Goal: Information Seeking & Learning: Learn about a topic

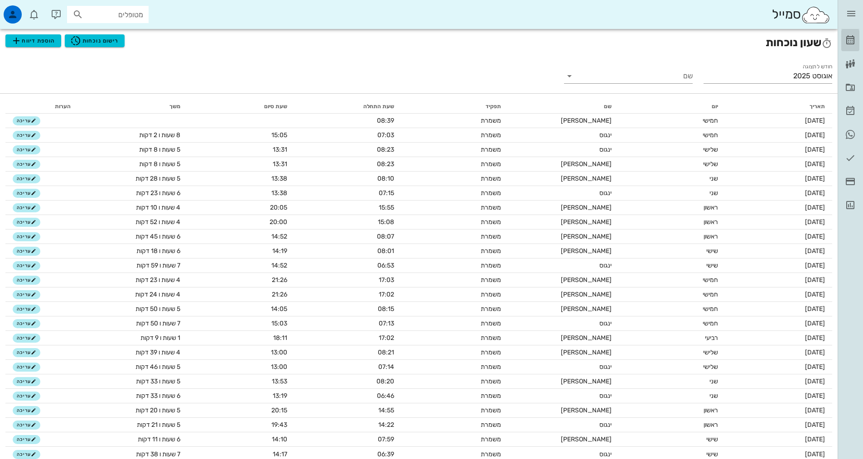
click at [856, 37] on link "[PERSON_NAME]" at bounding box center [850, 40] width 18 height 22
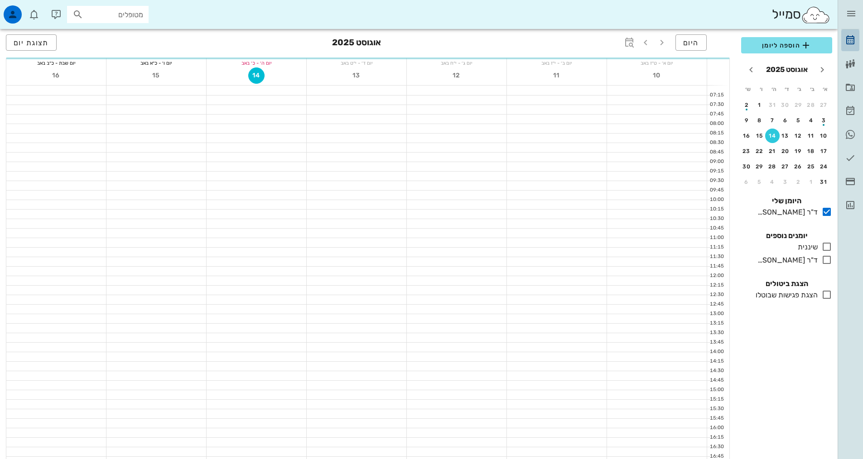
click at [845, 38] on icon at bounding box center [850, 40] width 11 height 11
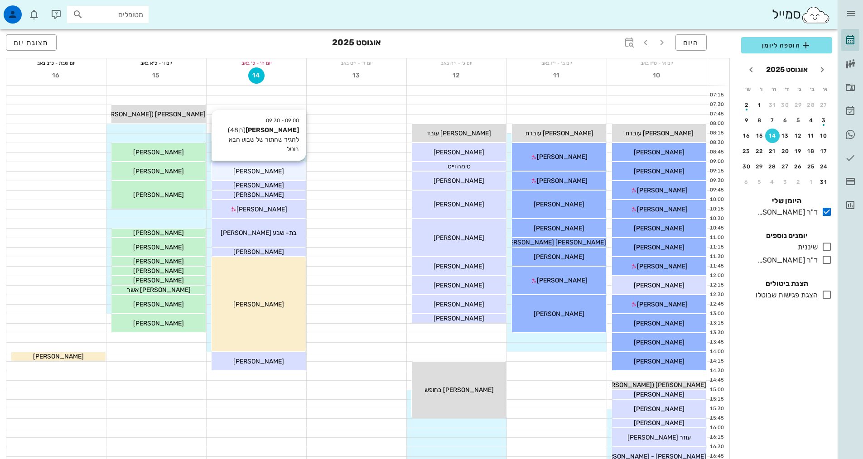
click at [263, 167] on div "[PERSON_NAME]" at bounding box center [258, 172] width 94 height 10
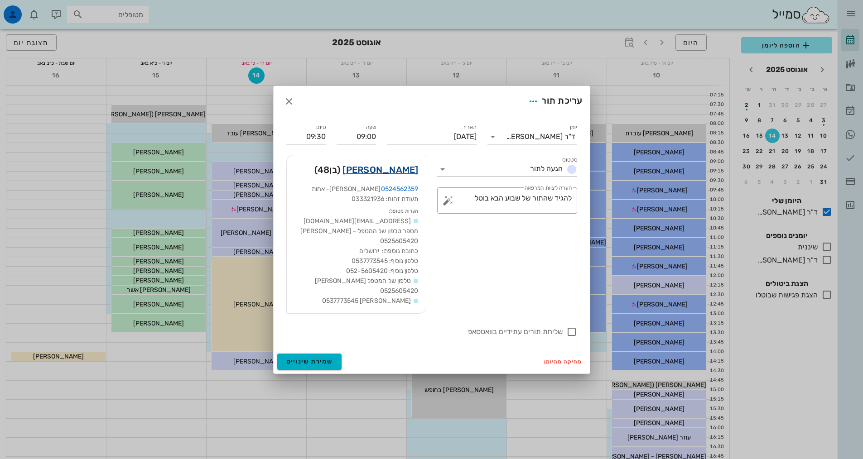
click at [376, 173] on link "[PERSON_NAME]" at bounding box center [380, 170] width 76 height 14
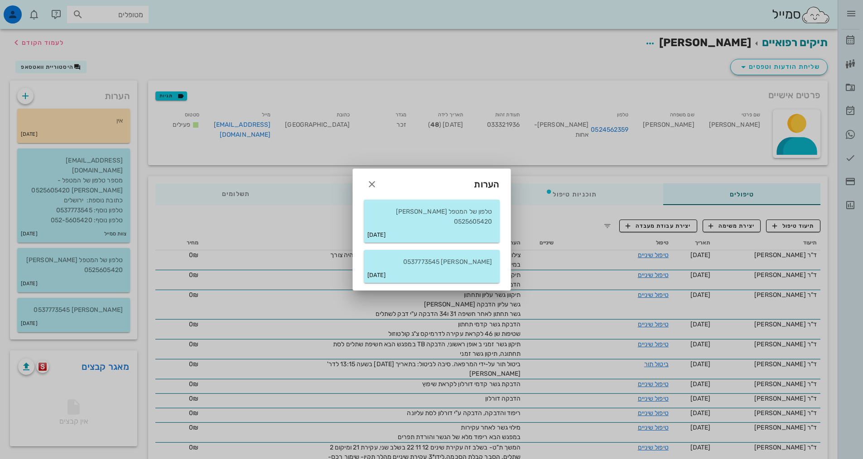
drag, startPoint x: 173, startPoint y: 164, endPoint x: 168, endPoint y: 172, distance: 8.9
click at [173, 164] on div at bounding box center [431, 229] width 863 height 459
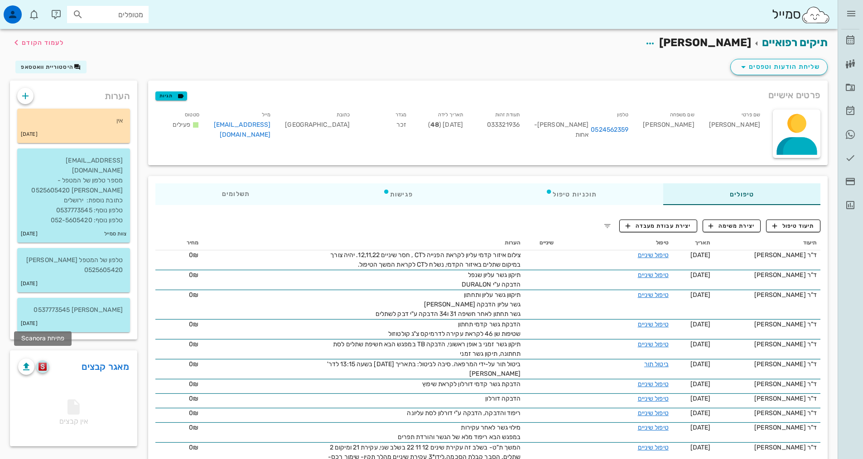
click at [42, 363] on img "button" at bounding box center [42, 367] width 9 height 8
click at [100, 16] on input "מטופלים" at bounding box center [114, 15] width 58 height 12
paste input "319434288-4.png"
type input "319434288"
click at [115, 41] on div "0547907919" at bounding box center [92, 42] width 100 height 7
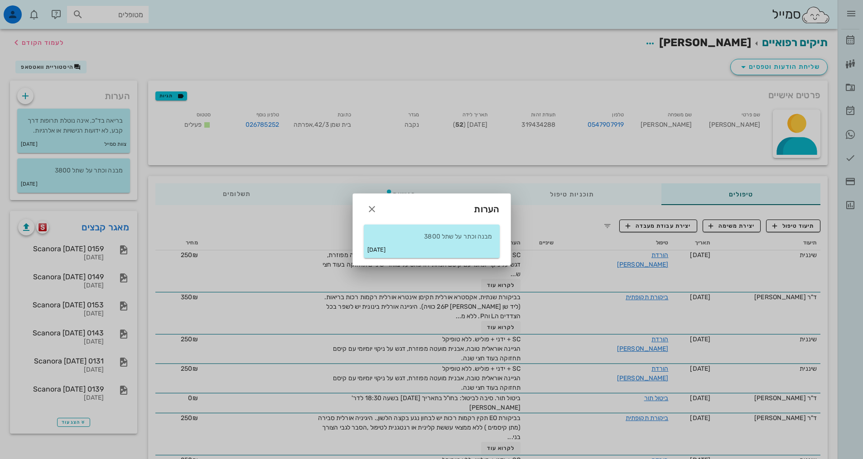
click at [140, 230] on div at bounding box center [431, 229] width 863 height 459
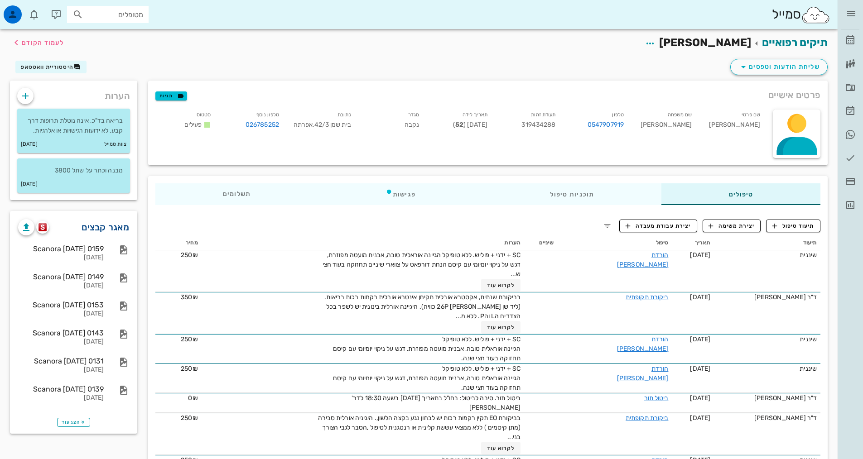
click at [113, 230] on link "מאגר קבצים" at bounding box center [106, 227] width 48 height 14
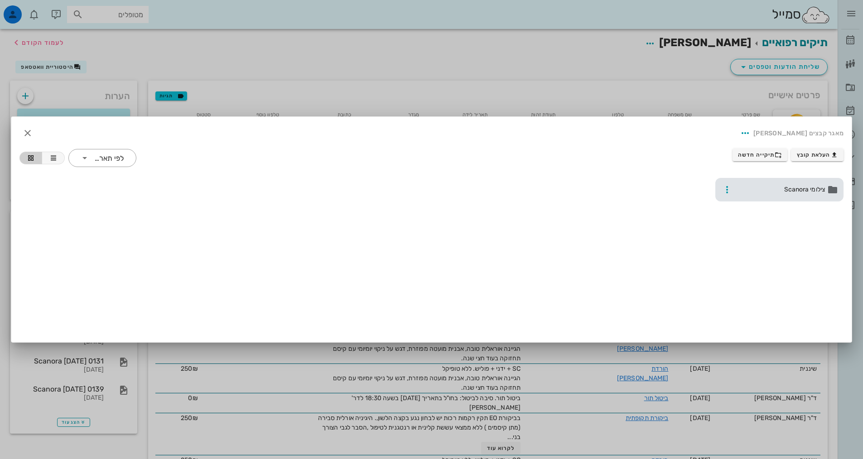
click at [767, 192] on span "צילומי Scanora" at bounding box center [779, 190] width 89 height 10
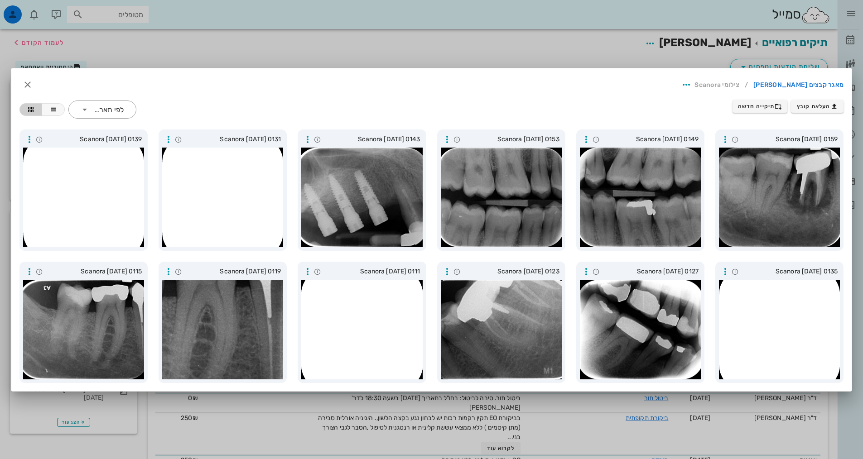
click at [522, 7] on div at bounding box center [431, 229] width 863 height 459
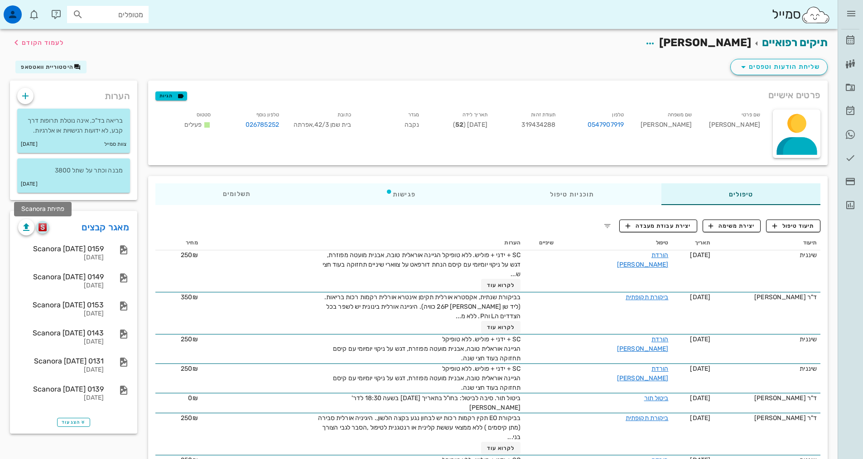
click at [42, 226] on img "button" at bounding box center [42, 227] width 9 height 8
click at [91, 229] on link "מאגר קבצים" at bounding box center [106, 227] width 48 height 14
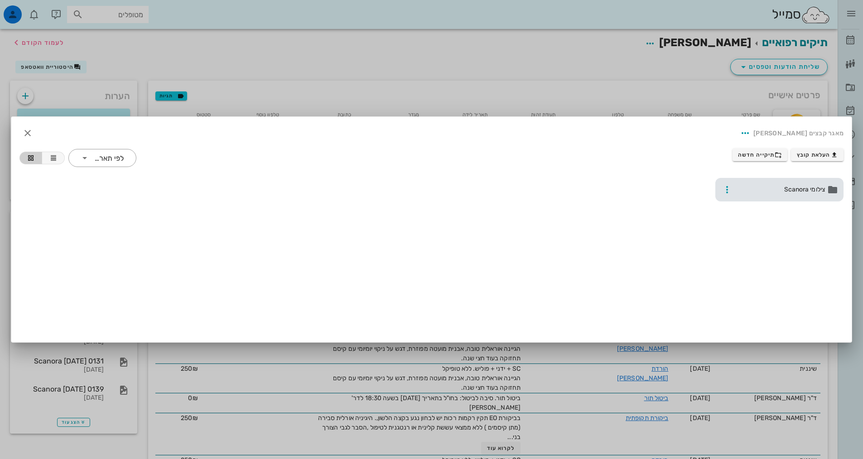
click at [798, 189] on span "צילומי Scanora" at bounding box center [779, 190] width 89 height 10
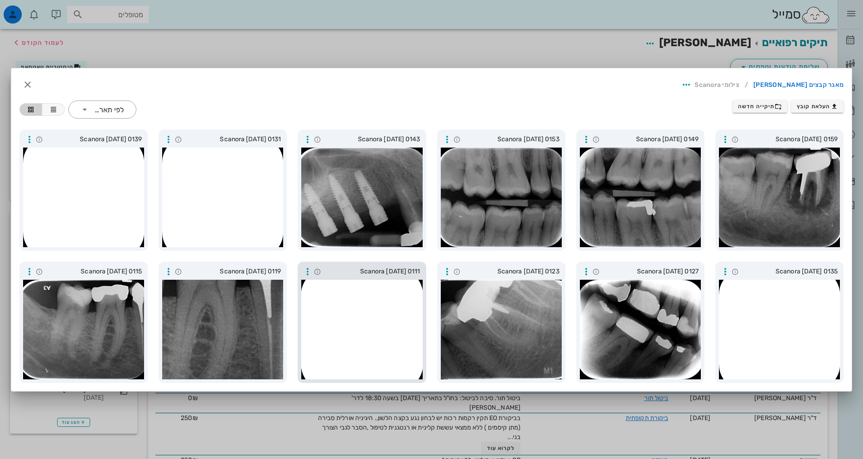
click at [366, 360] on div at bounding box center [361, 330] width 121 height 100
click at [443, 420] on div at bounding box center [431, 229] width 863 height 459
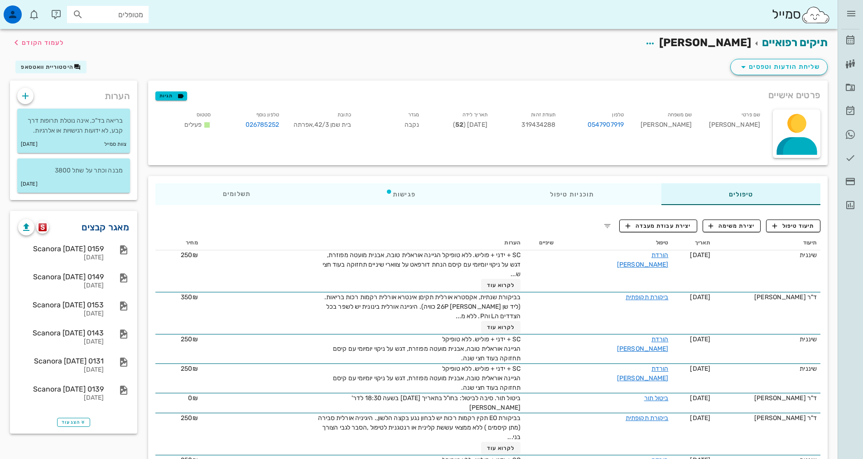
click at [109, 230] on link "מאגר קבצים" at bounding box center [106, 227] width 48 height 14
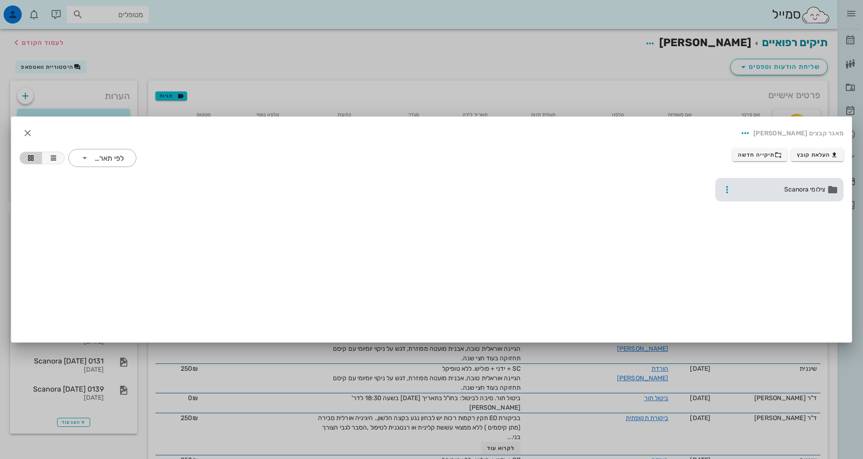
click at [761, 183] on div "צילומי Scanora" at bounding box center [779, 190] width 128 height 24
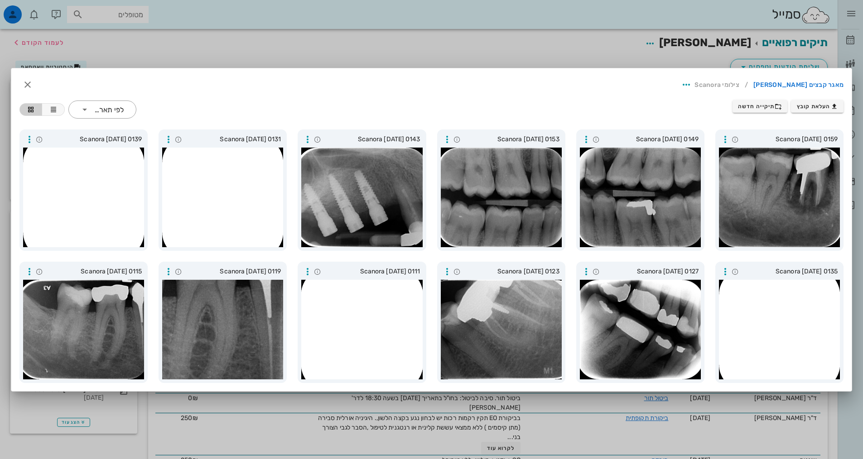
click at [448, 401] on div at bounding box center [431, 229] width 863 height 459
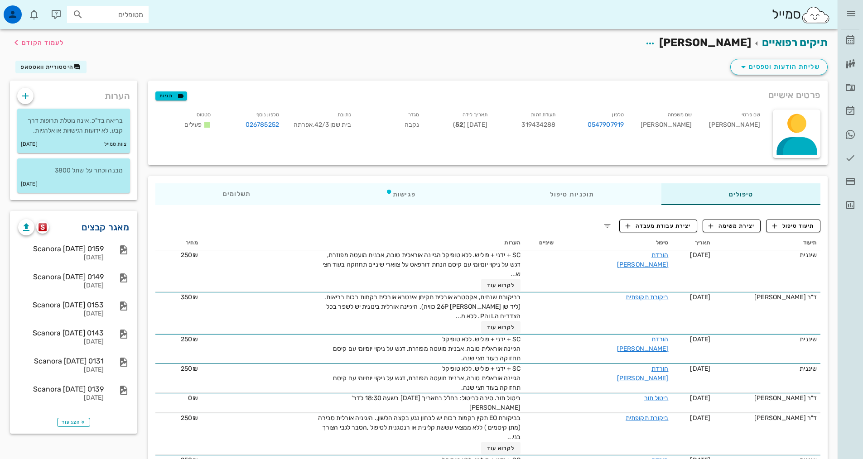
click at [122, 222] on link "מאגר קבצים" at bounding box center [106, 227] width 48 height 14
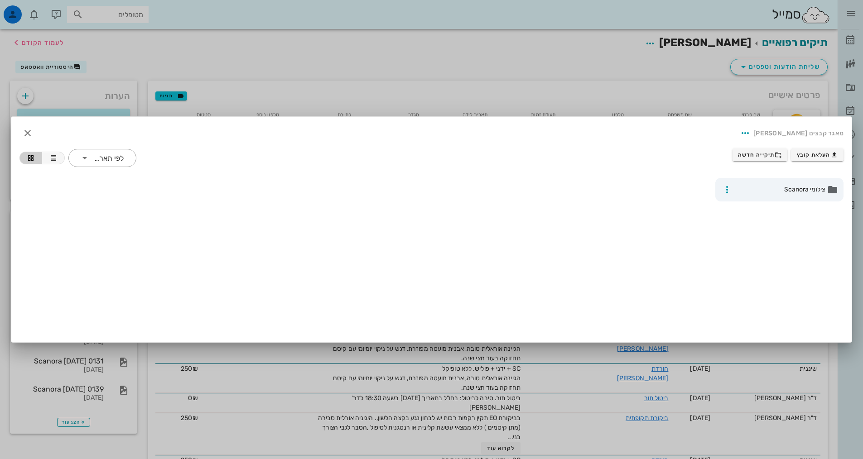
click at [802, 202] on div "צילומי Scanora" at bounding box center [779, 190] width 139 height 34
click at [802, 193] on span "צילומי Scanora" at bounding box center [779, 190] width 89 height 10
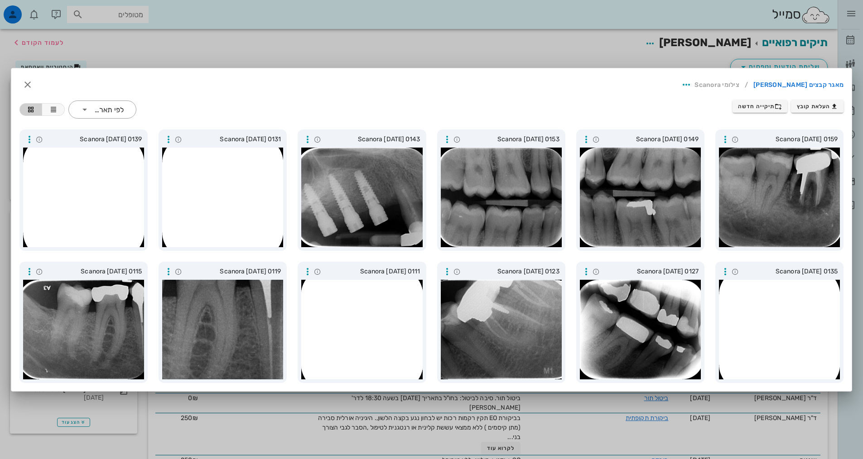
click at [377, 38] on div at bounding box center [431, 229] width 863 height 459
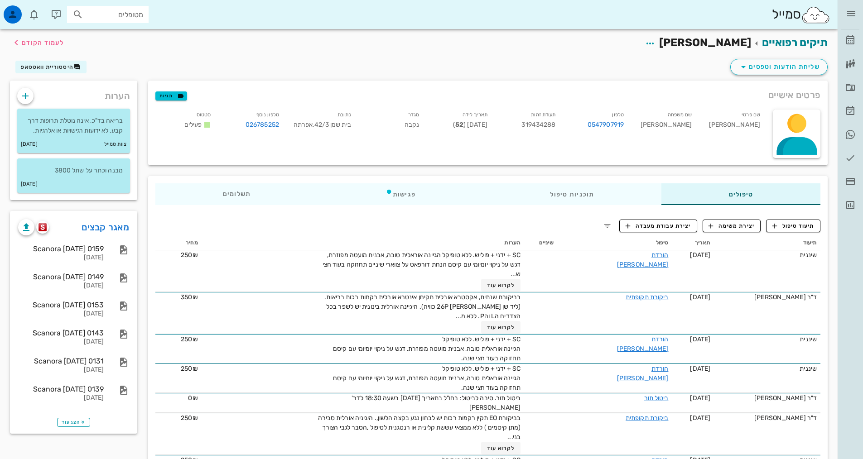
click at [853, 28] on div "מרפאת שיניים [PERSON_NAME] רשימת המתנה תיקים רפואיים אישורי הגעה היסטוריית וואט…" at bounding box center [849, 108] width 25 height 216
click at [853, 30] on link "[PERSON_NAME]" at bounding box center [850, 40] width 18 height 22
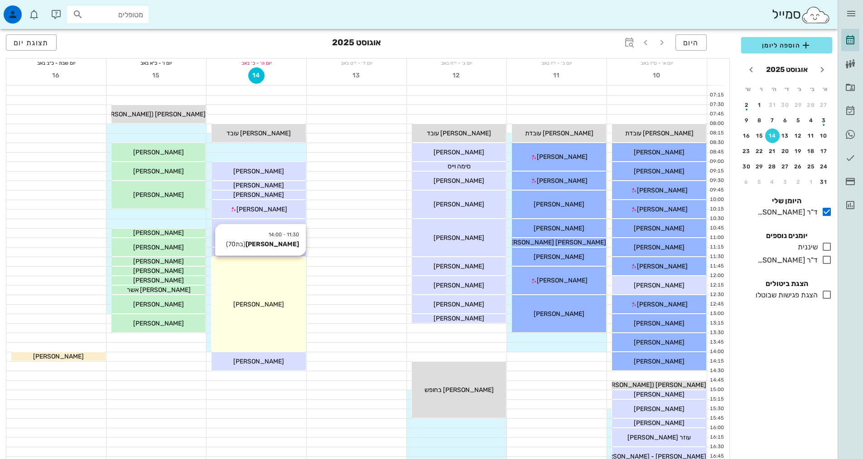
click at [297, 323] on div "11:30 - 14:00 [PERSON_NAME] (בת 70 ) [PERSON_NAME]" at bounding box center [258, 304] width 94 height 94
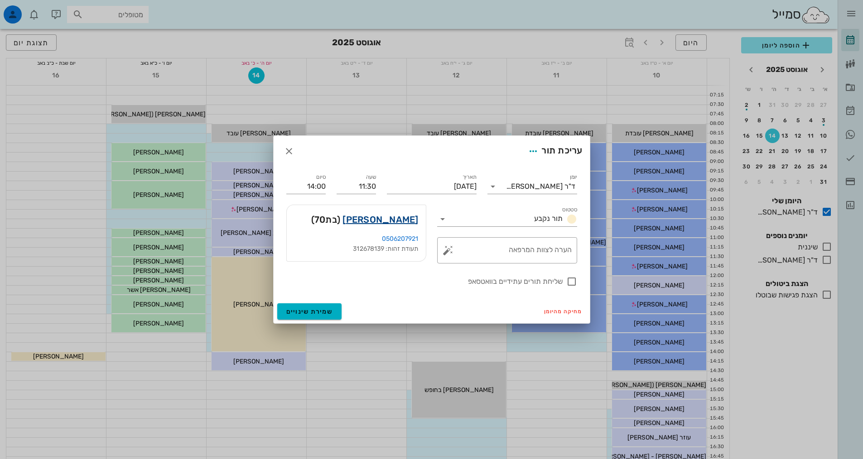
click at [399, 219] on link "[PERSON_NAME]" at bounding box center [380, 219] width 76 height 14
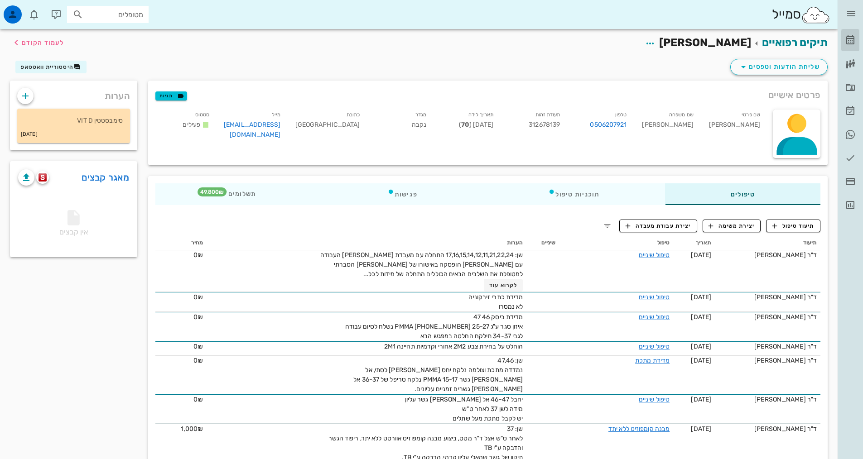
click at [850, 30] on link "[PERSON_NAME]" at bounding box center [850, 40] width 18 height 22
